Goal: Task Accomplishment & Management: Manage account settings

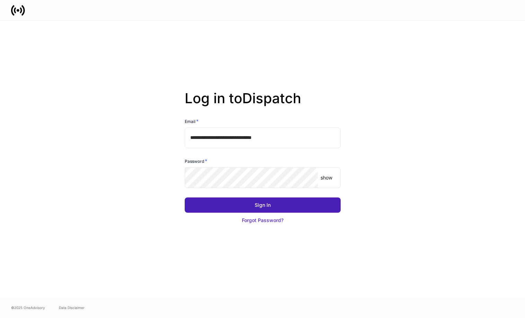
click at [242, 205] on button "Sign In" at bounding box center [263, 205] width 156 height 15
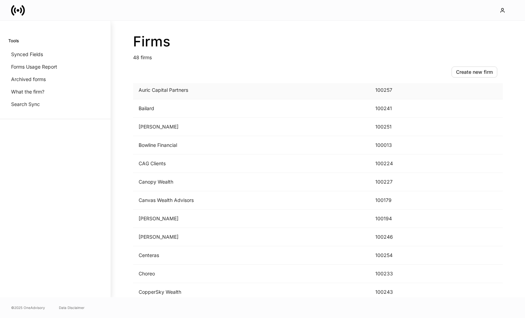
scroll to position [102, 0]
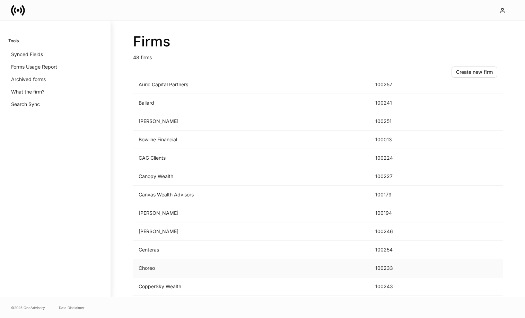
click at [144, 263] on td "Choreo" at bounding box center [251, 268] width 237 height 18
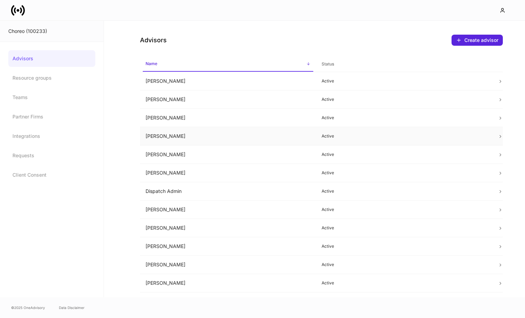
click at [224, 130] on td "Brent McDermott" at bounding box center [228, 136] width 176 height 18
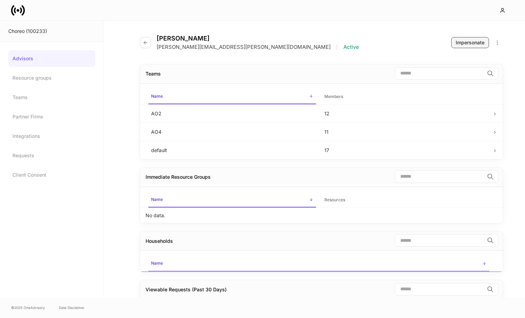
click at [475, 43] on div "Impersonate" at bounding box center [470, 42] width 29 height 7
